Goal: Task Accomplishment & Management: Manage account settings

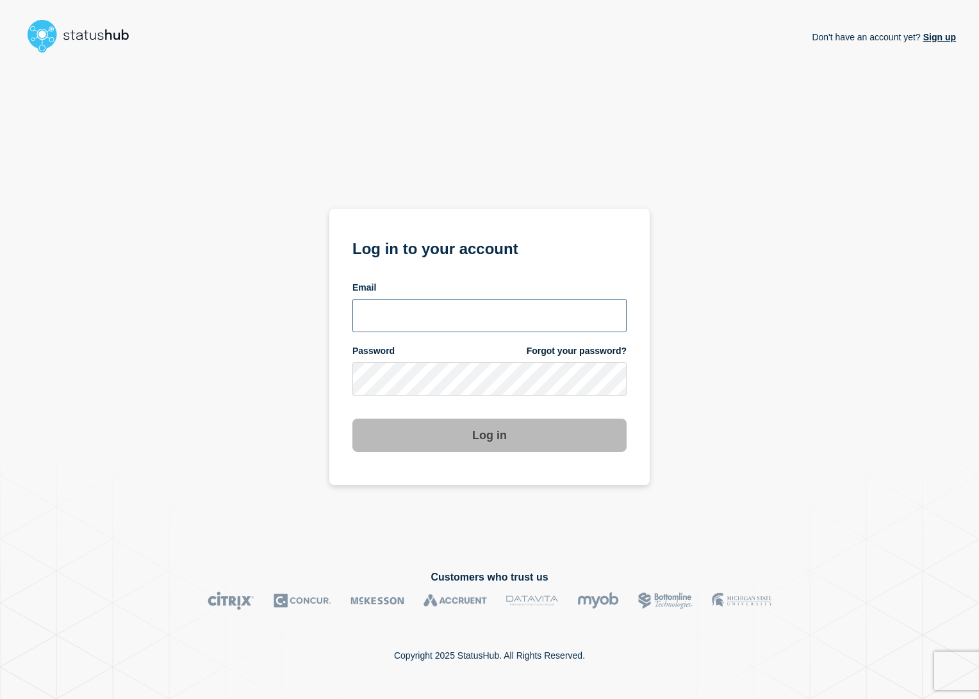
type input "[PERSON_NAME][EMAIL_ADDRESS][PERSON_NAME][DOMAIN_NAME]"
click at [470, 453] on section "Log in to your account Email [EMAIL_ADDRESS][PERSON_NAME][DOMAIN_NAME] Password…" at bounding box center [489, 347] width 320 height 277
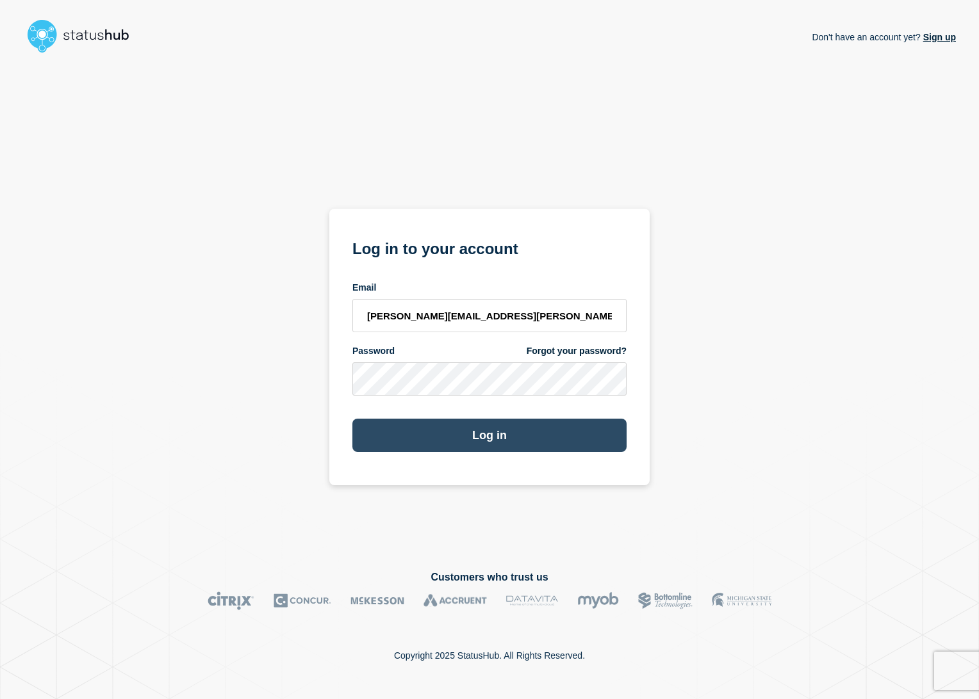
click at [470, 451] on button "Log in" at bounding box center [489, 435] width 274 height 33
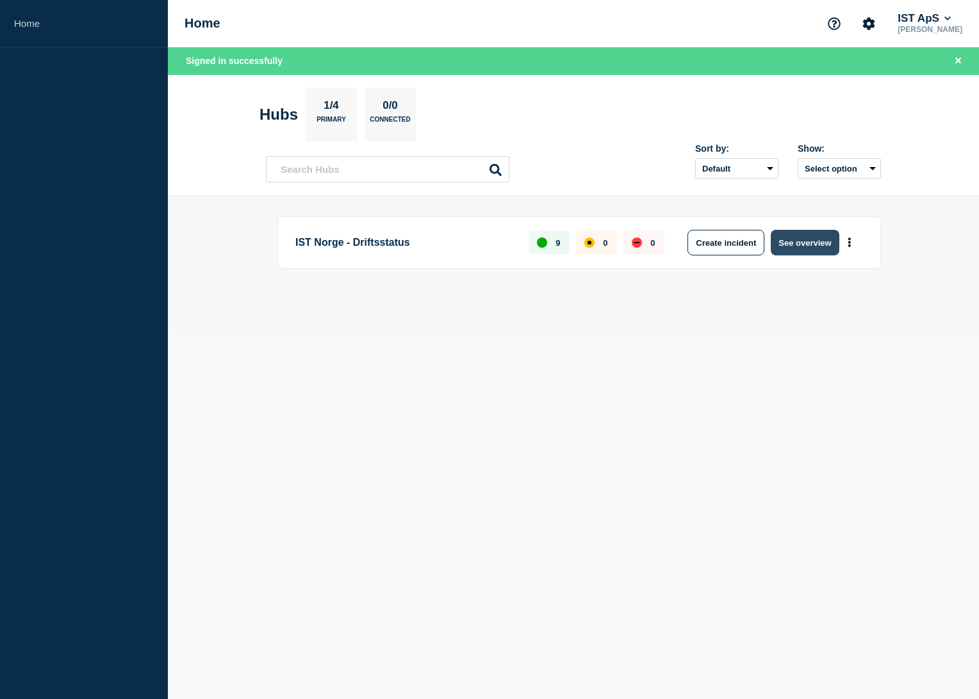
click at [821, 244] on button "See overview" at bounding box center [805, 243] width 68 height 26
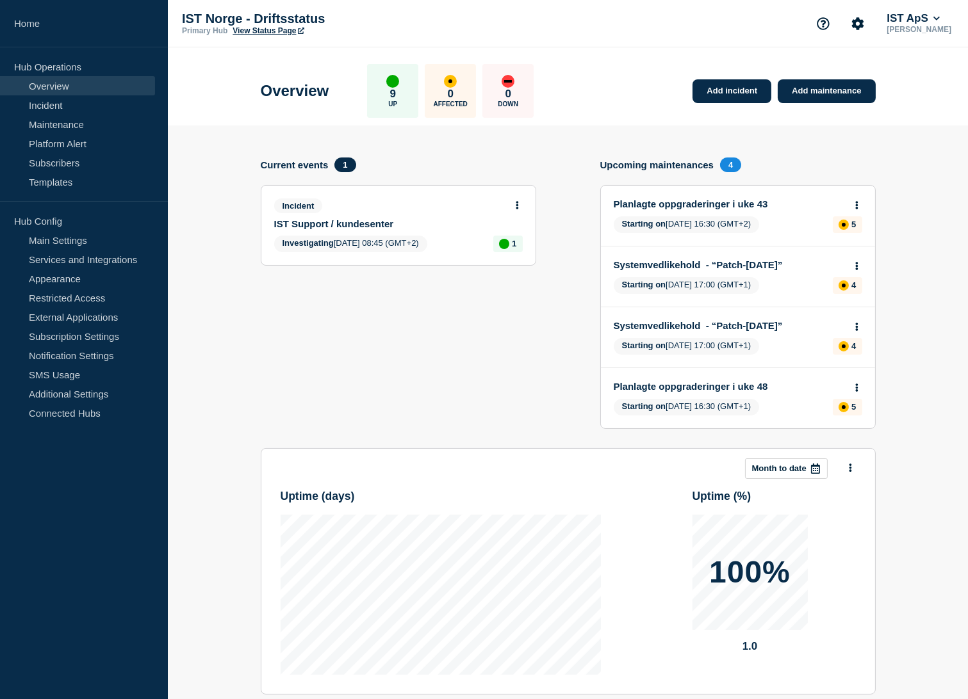
click at [514, 202] on button at bounding box center [517, 205] width 11 height 11
click at [519, 254] on link "Update incident" at bounding box center [517, 252] width 62 height 10
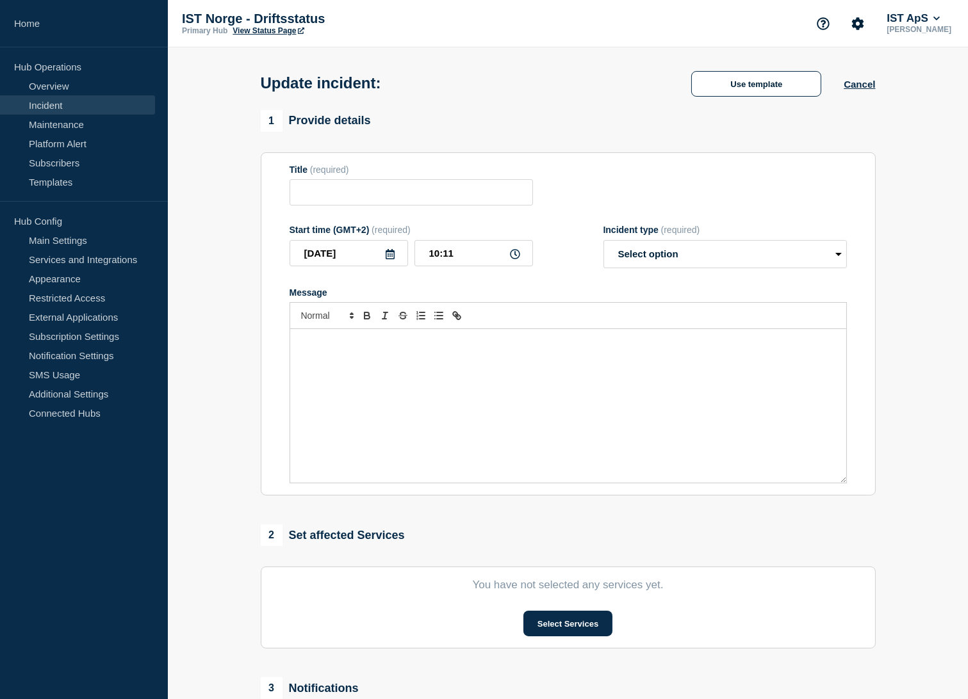
type input "IST Support / kundesenter"
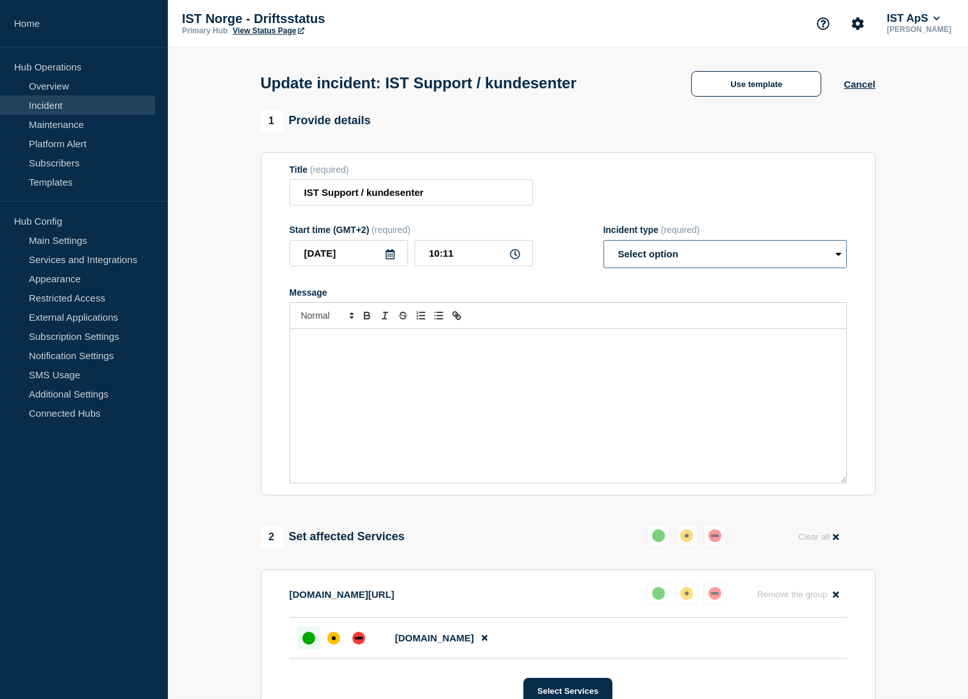
click at [666, 266] on select "Select option Investigating Identified Monitoring Resolved" at bounding box center [724, 254] width 243 height 28
select select "monitoring"
click at [603, 243] on select "Select option Investigating Identified Monitoring Resolved" at bounding box center [724, 254] width 243 height 28
click at [520, 373] on div "Message" at bounding box center [568, 406] width 556 height 154
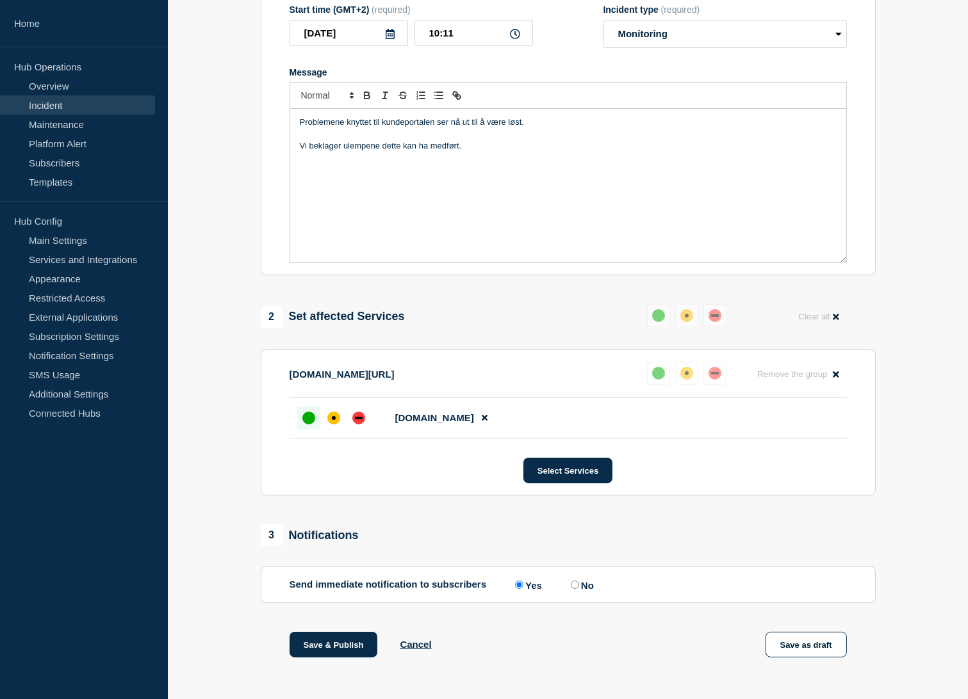
scroll to position [284, 0]
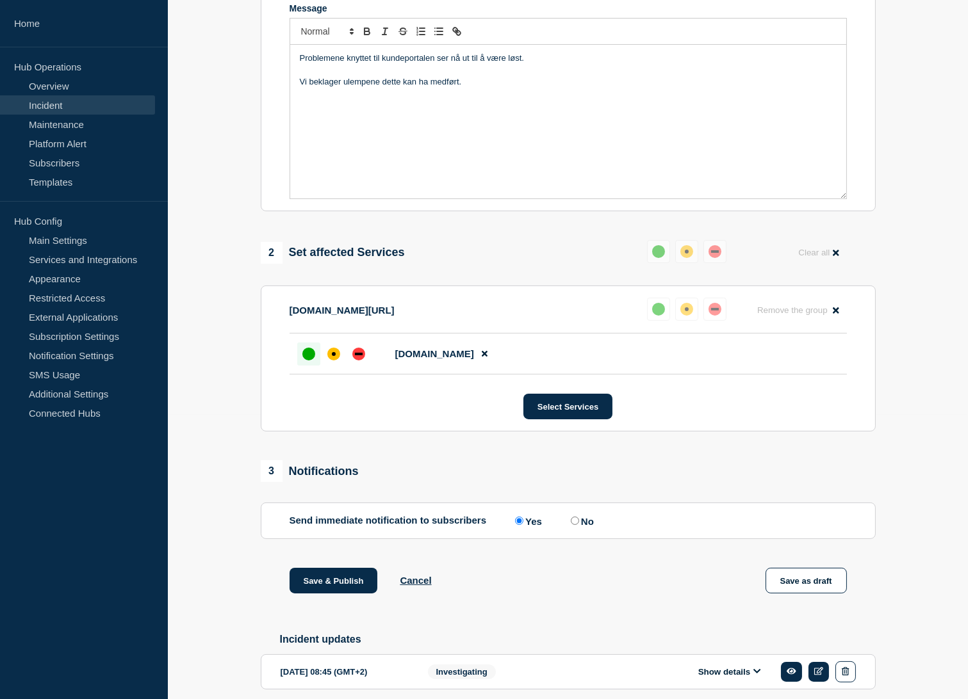
click at [586, 526] on label "No" at bounding box center [581, 521] width 26 height 12
click at [579, 525] on input "No" at bounding box center [575, 521] width 8 height 8
radio input "true"
radio input "false"
click at [323, 584] on button "Save & Publish" at bounding box center [334, 581] width 88 height 26
